Goal: Information Seeking & Learning: Understand process/instructions

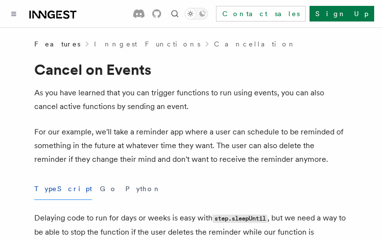
click at [51, 189] on button "TypeScript" at bounding box center [63, 189] width 58 height 22
click at [100, 189] on button "Go" at bounding box center [109, 189] width 18 height 22
